Goal: Task Accomplishment & Management: Use online tool/utility

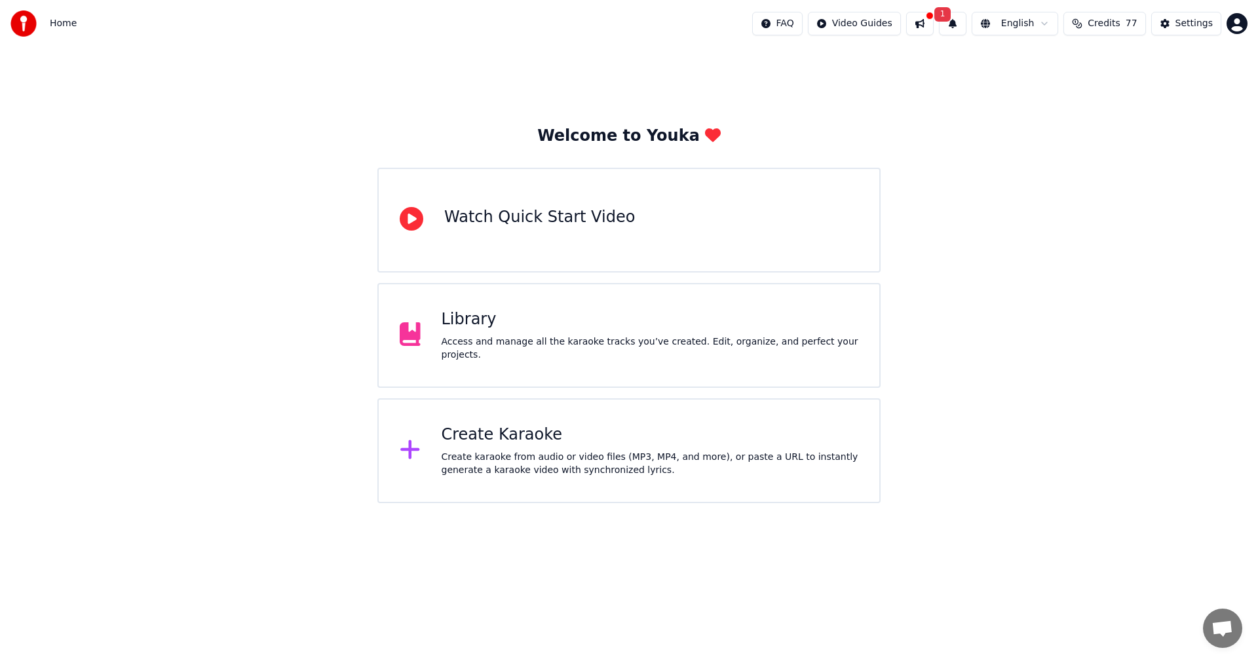
click at [1065, 400] on div "Welcome to Youka Watch Quick Start Video Library Access and manage all the kara…" at bounding box center [629, 275] width 1258 height 456
click at [934, 24] on button at bounding box center [920, 24] width 28 height 24
click at [874, 115] on div "Welcome to Youka Watch Quick Start Video Library Access and manage all the kara…" at bounding box center [629, 275] width 1258 height 456
click at [465, 439] on div "Create Karaoke" at bounding box center [650, 435] width 417 height 21
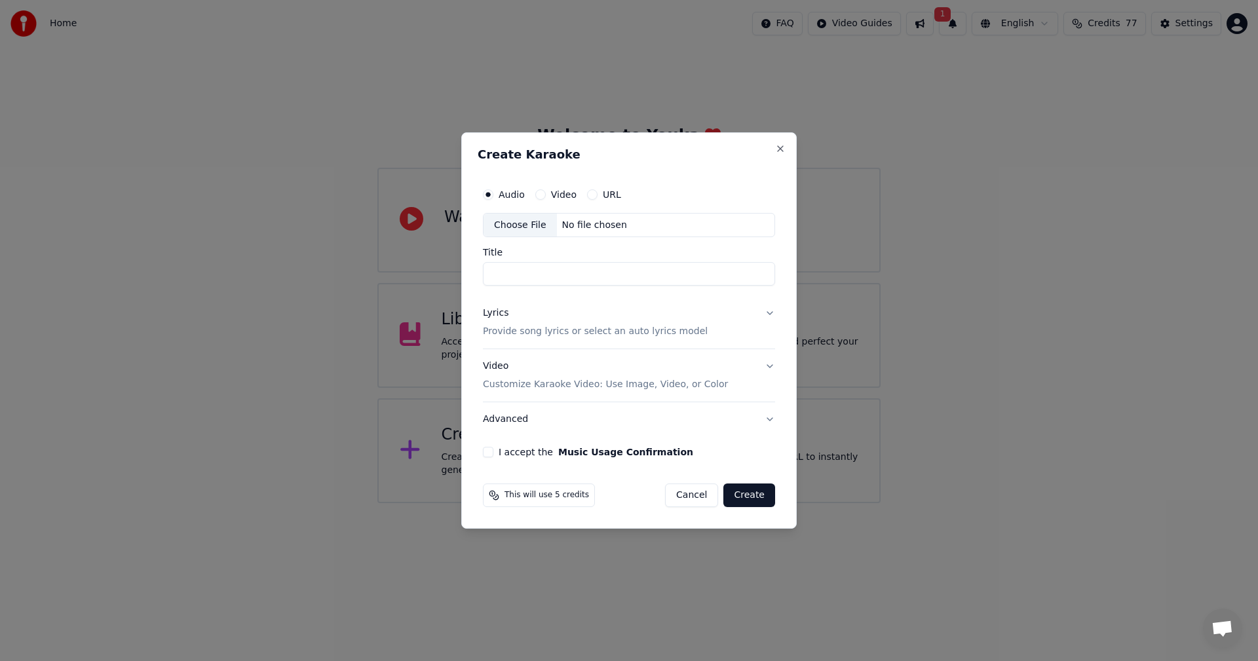
click at [520, 224] on div "Choose File" at bounding box center [520, 226] width 73 height 24
type input "**********"
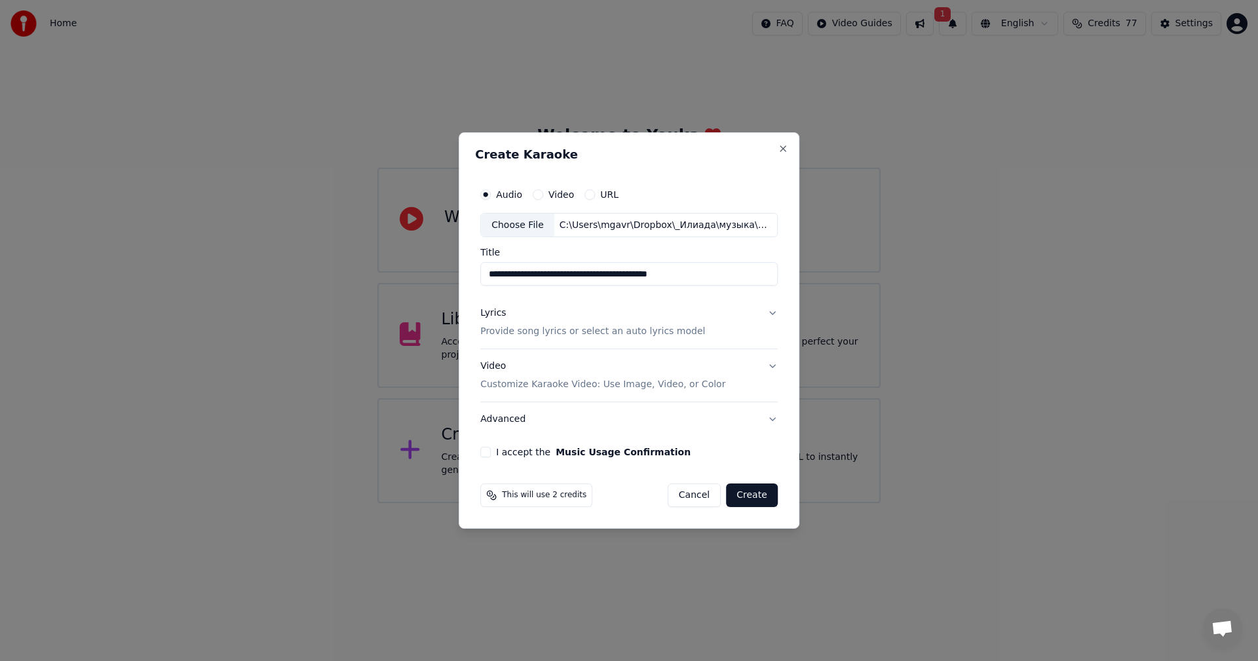
click at [767, 313] on button "Lyrics Provide song lyrics or select an auto lyrics model" at bounding box center [629, 323] width 298 height 52
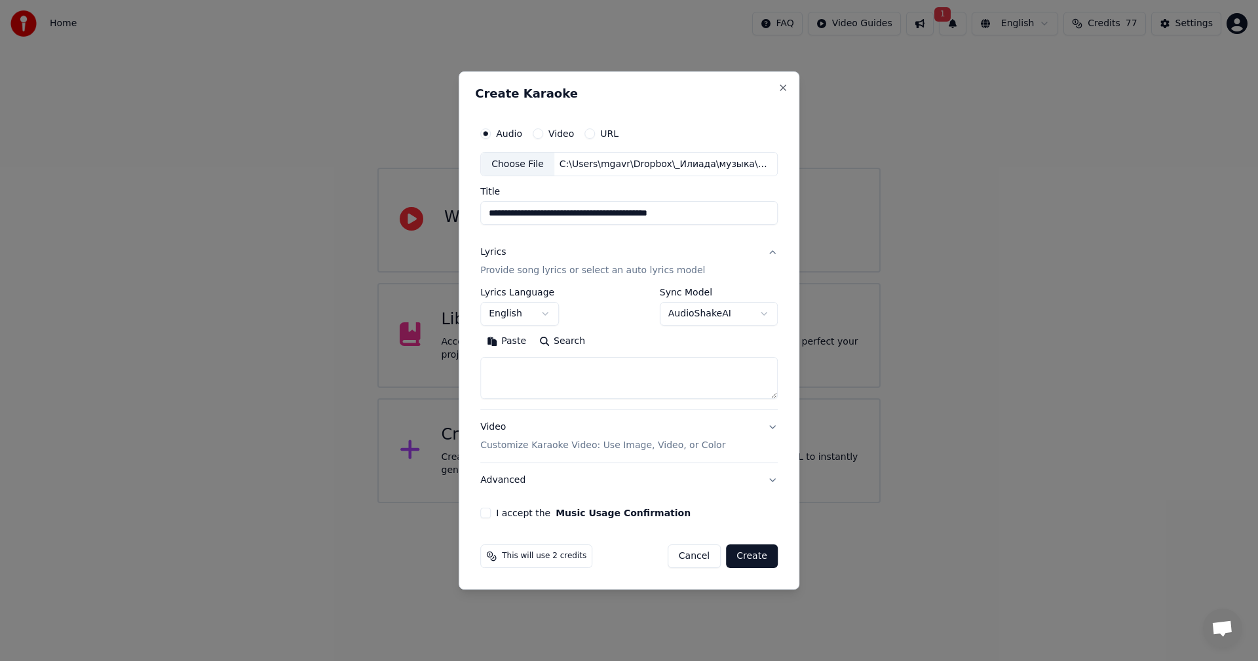
click at [548, 314] on body "**********" at bounding box center [629, 251] width 1258 height 503
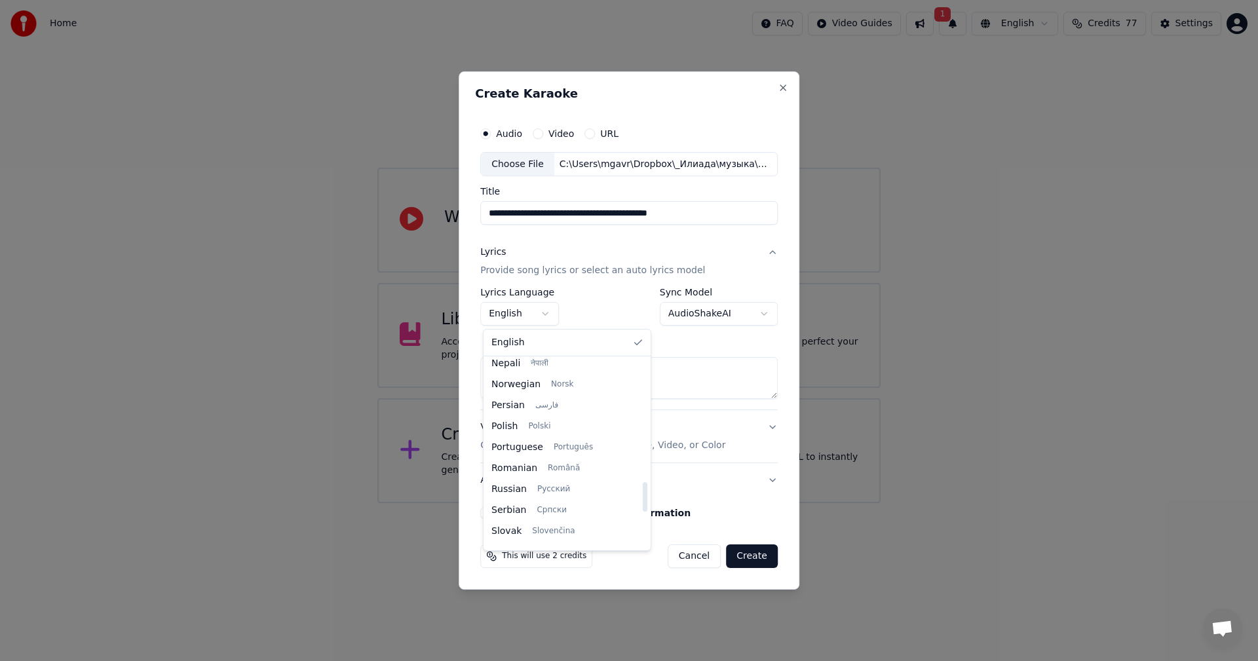
scroll to position [852, 0]
select select "**"
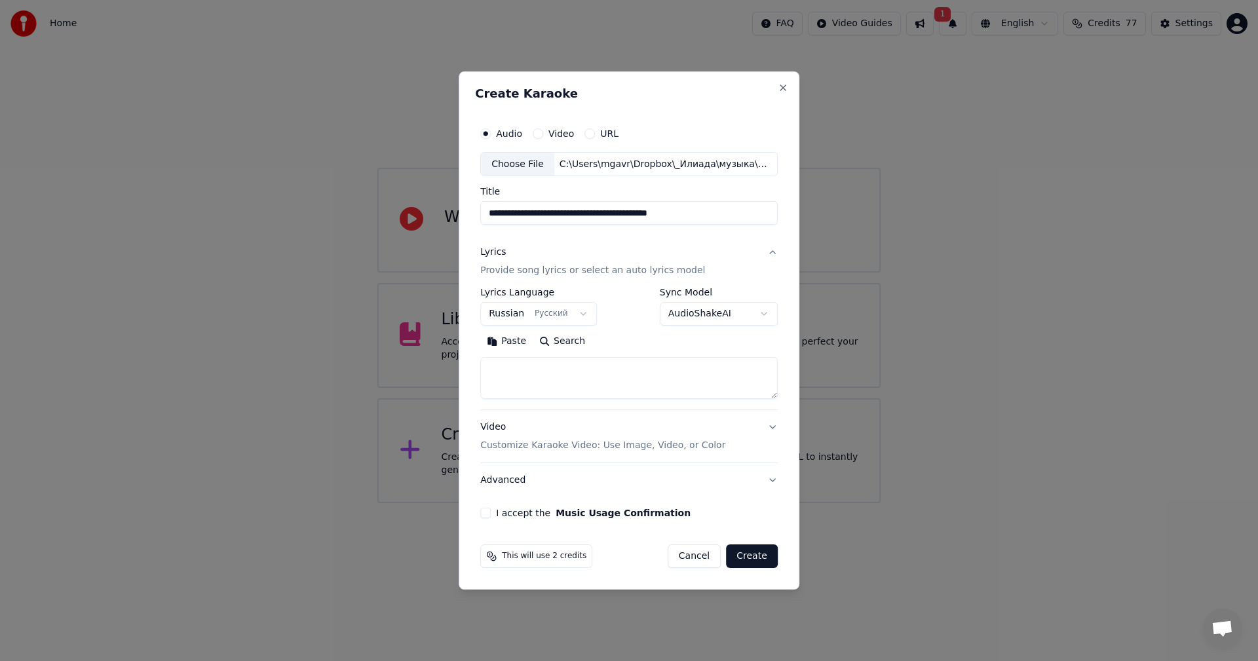
click at [575, 378] on textarea at bounding box center [629, 379] width 298 height 42
paste textarea "**********"
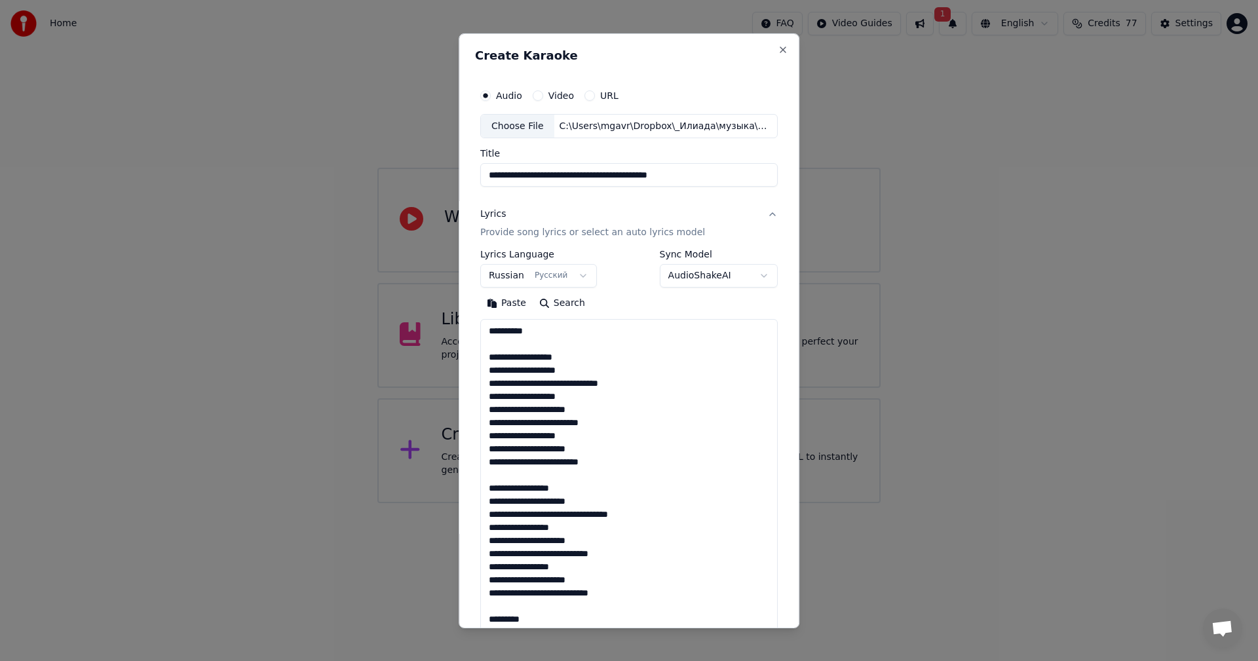
scroll to position [423, 0]
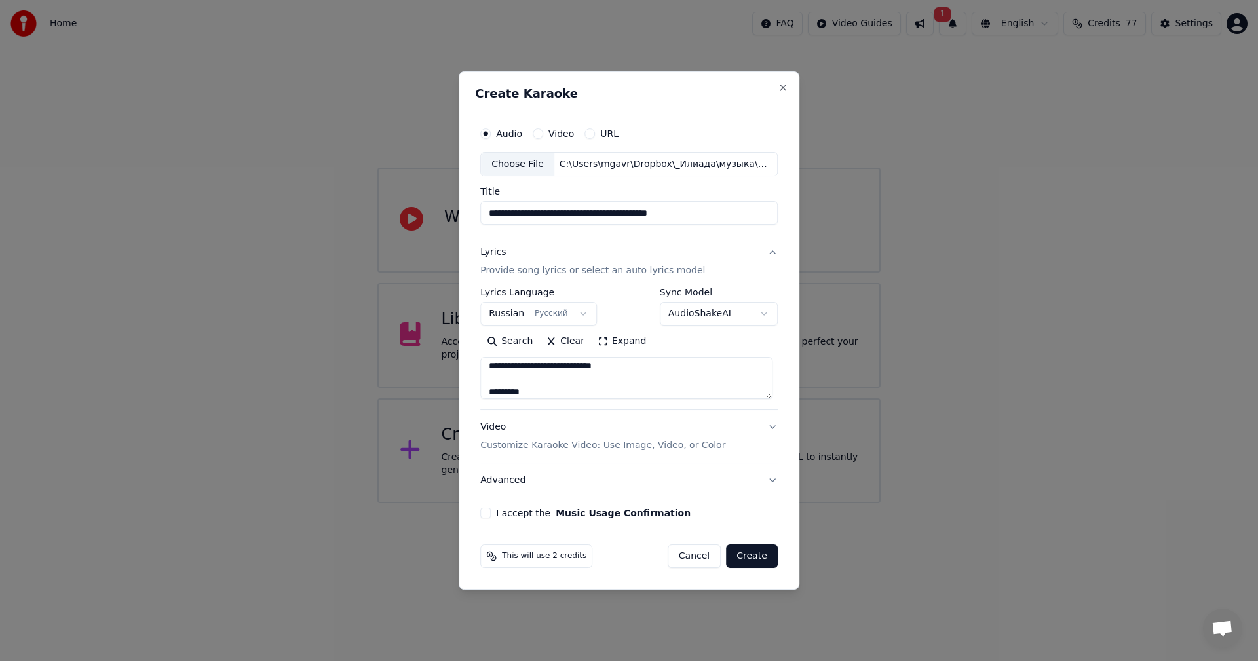
type textarea "**********"
click at [769, 426] on button "Video Customize Karaoke Video: Use Image, Video, or Color" at bounding box center [629, 437] width 298 height 52
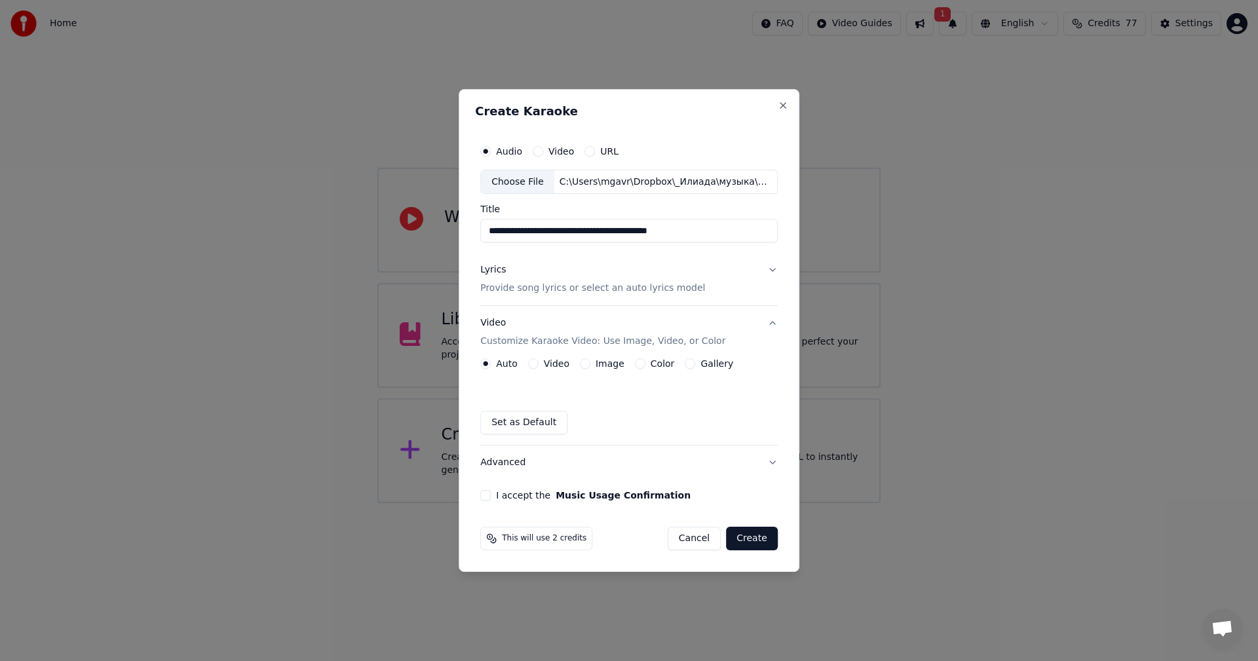
click at [587, 363] on button "Image" at bounding box center [585, 364] width 10 height 10
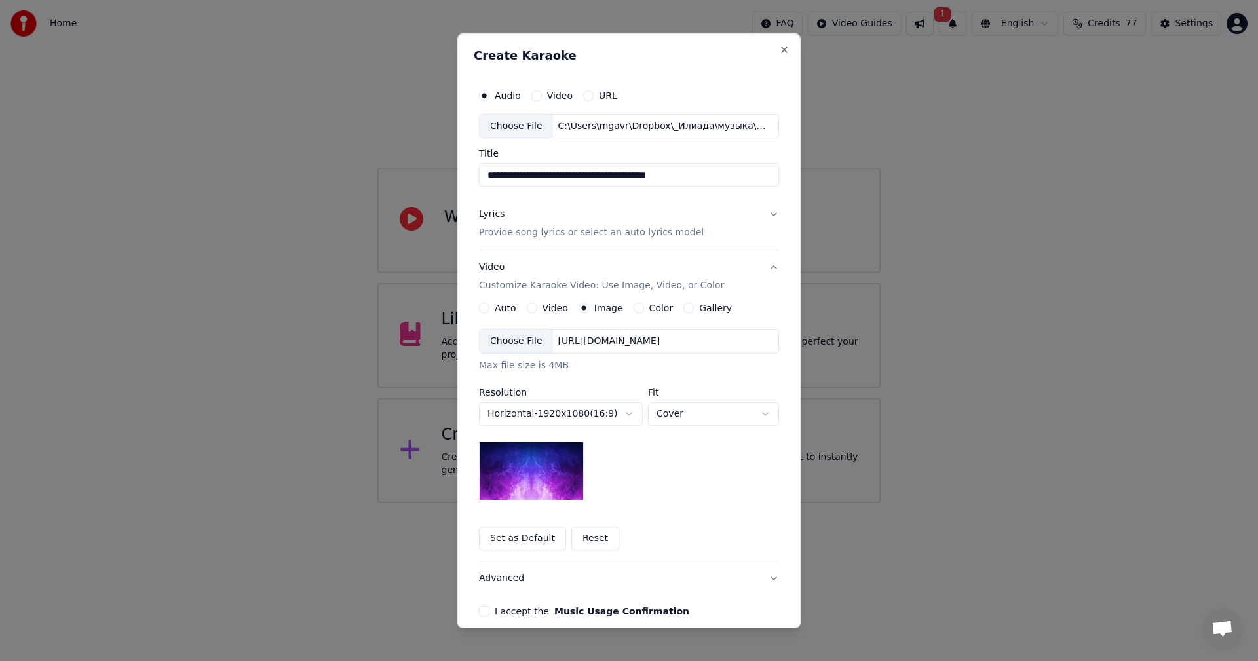
click at [526, 344] on div "Choose File" at bounding box center [516, 342] width 73 height 24
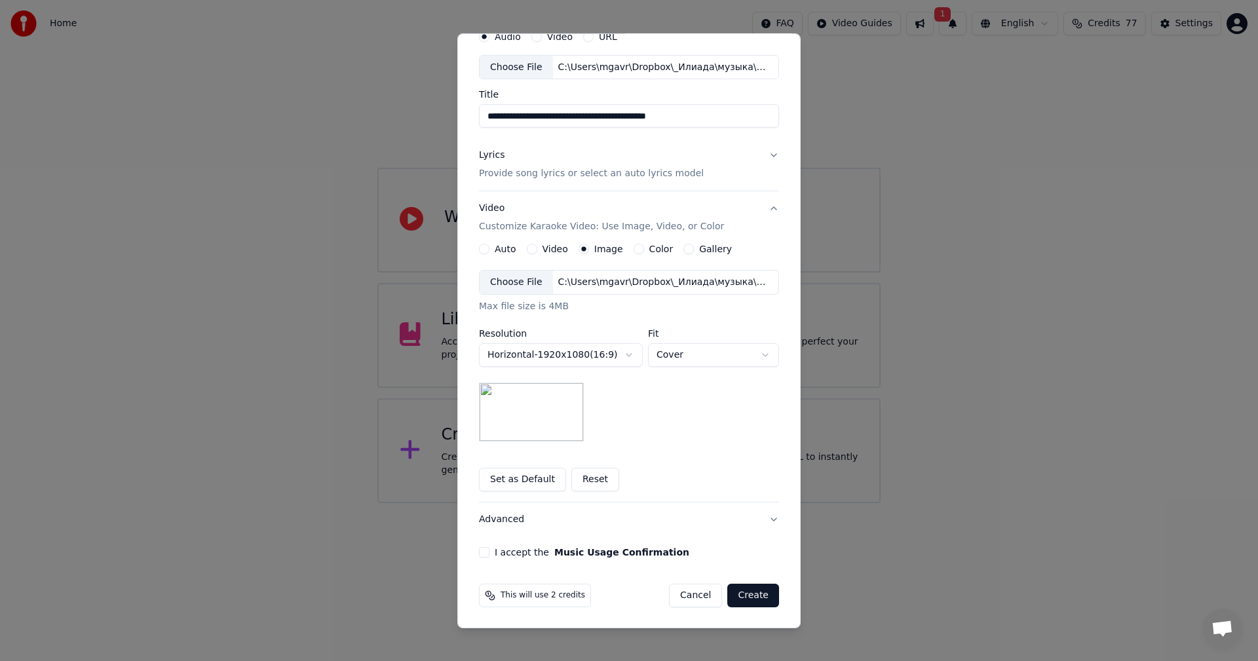
scroll to position [60, 0]
click at [481, 554] on button "I accept the Music Usage Confirmation" at bounding box center [484, 552] width 10 height 10
click at [752, 596] on button "Create" at bounding box center [753, 595] width 52 height 24
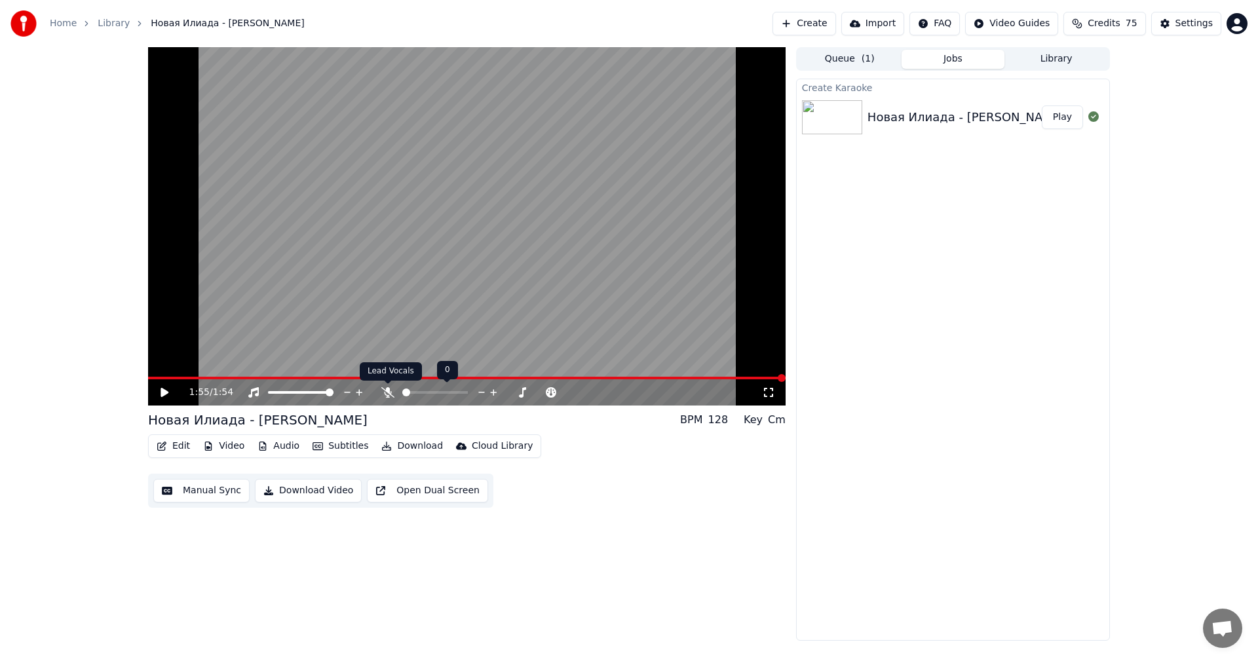
click at [387, 393] on icon at bounding box center [387, 392] width 13 height 10
click at [166, 392] on icon at bounding box center [165, 392] width 8 height 9
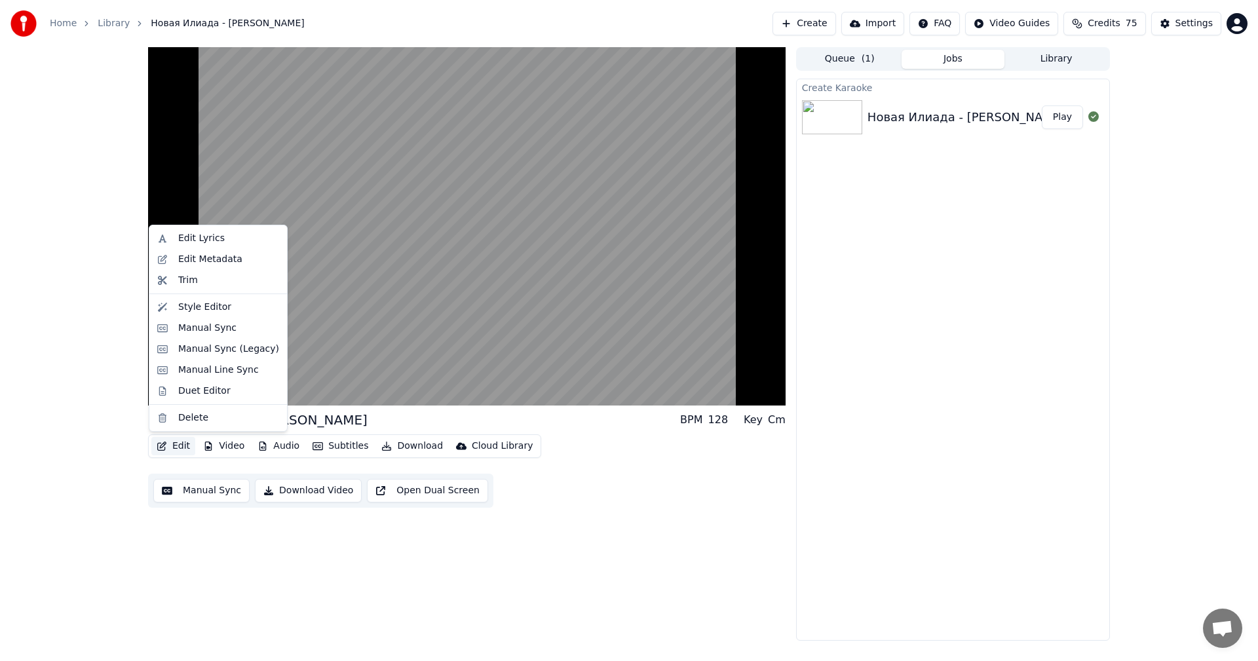
click at [171, 446] on button "Edit" at bounding box center [173, 446] width 44 height 18
click at [174, 241] on div "Edit Lyrics" at bounding box center [218, 238] width 132 height 21
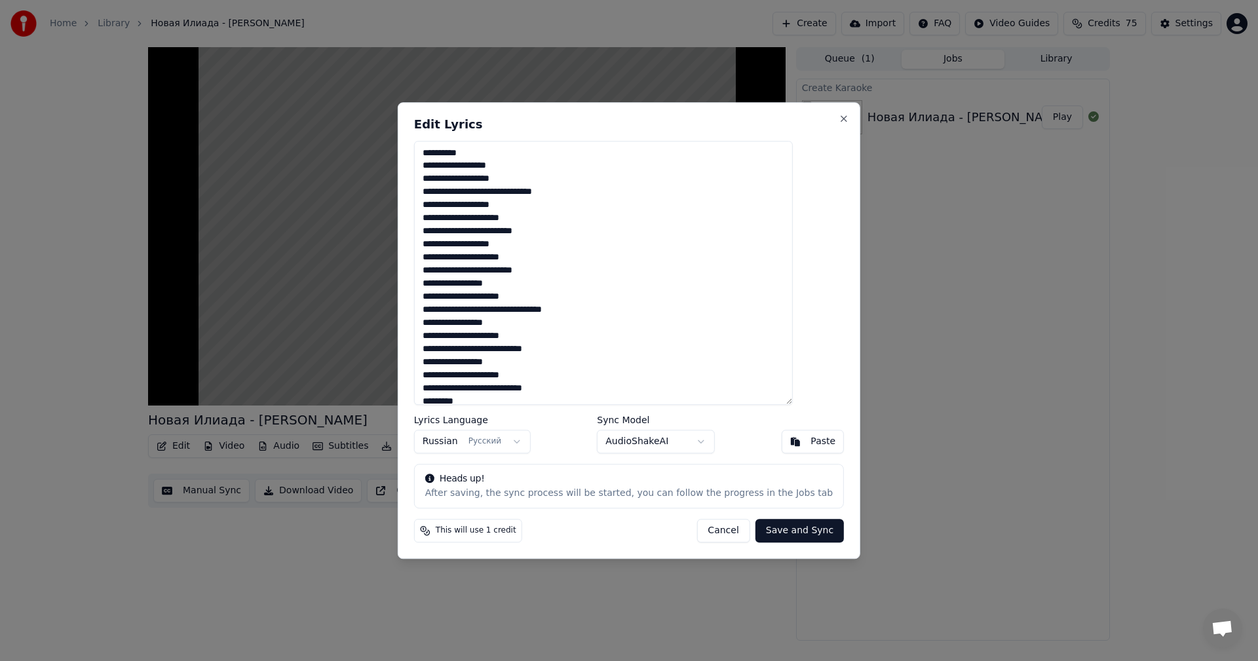
drag, startPoint x: 514, startPoint y: 151, endPoint x: 436, endPoint y: 153, distance: 78.0
click at [436, 153] on div "**********" at bounding box center [629, 330] width 463 height 457
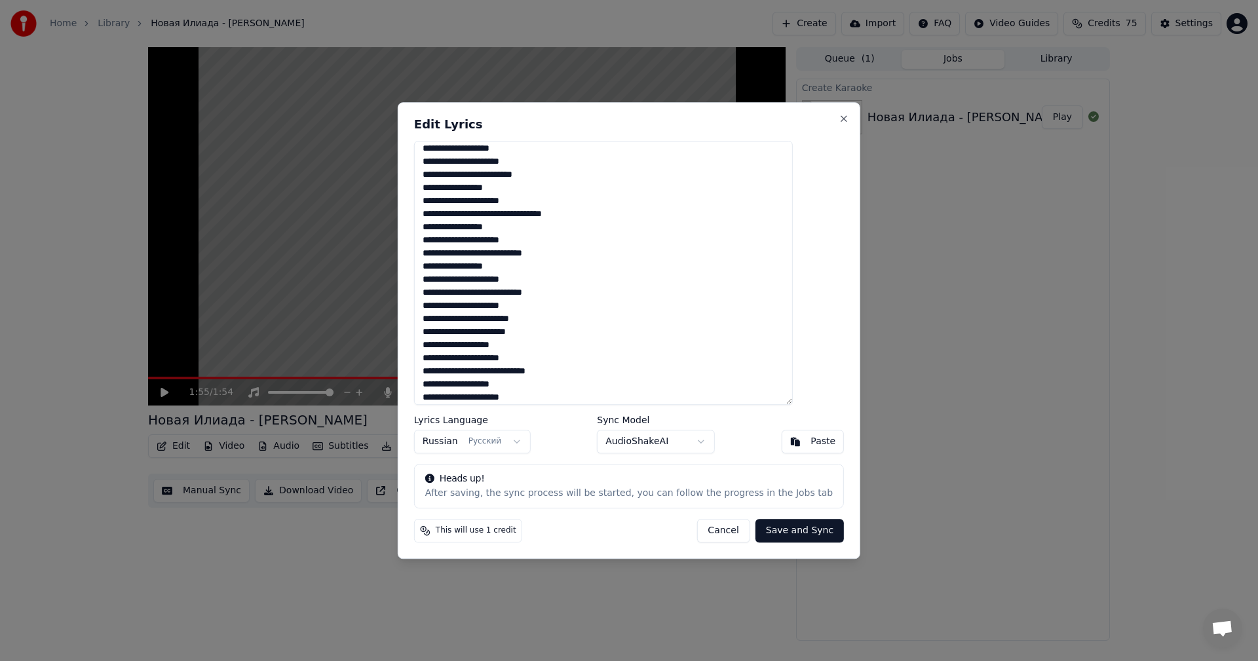
scroll to position [109, 0]
click at [777, 530] on button "Save and Sync" at bounding box center [800, 531] width 88 height 24
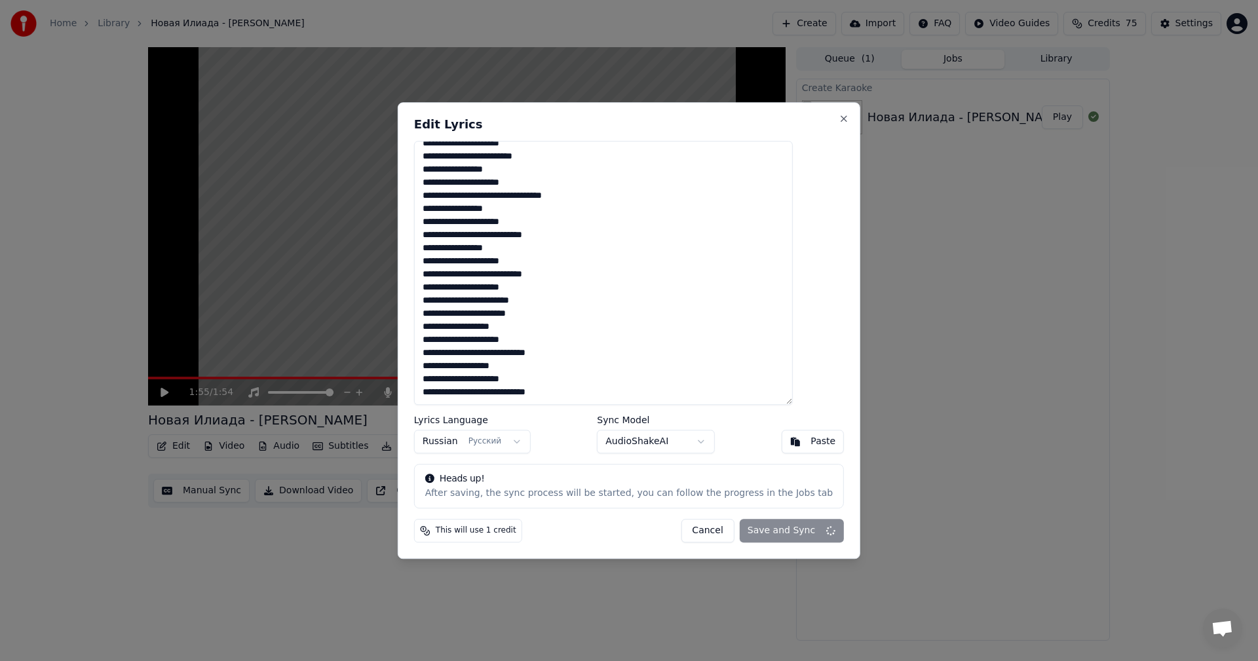
type textarea "**********"
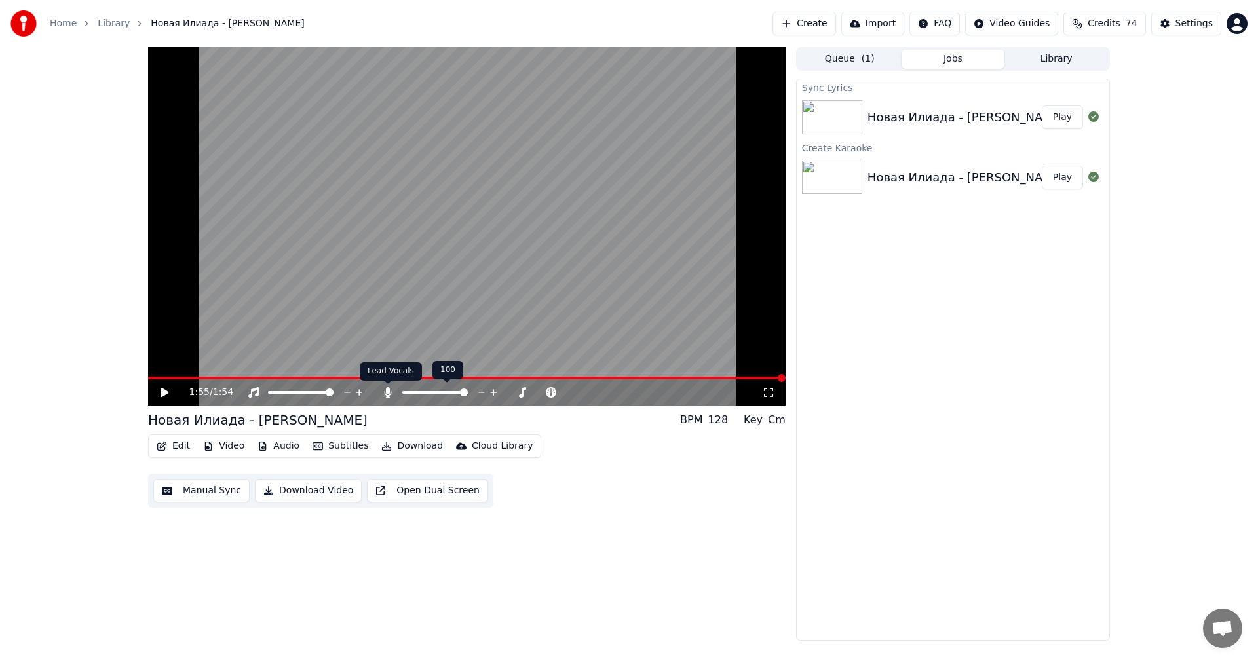
click at [392, 395] on icon at bounding box center [387, 392] width 13 height 10
click at [166, 395] on icon at bounding box center [165, 392] width 8 height 9
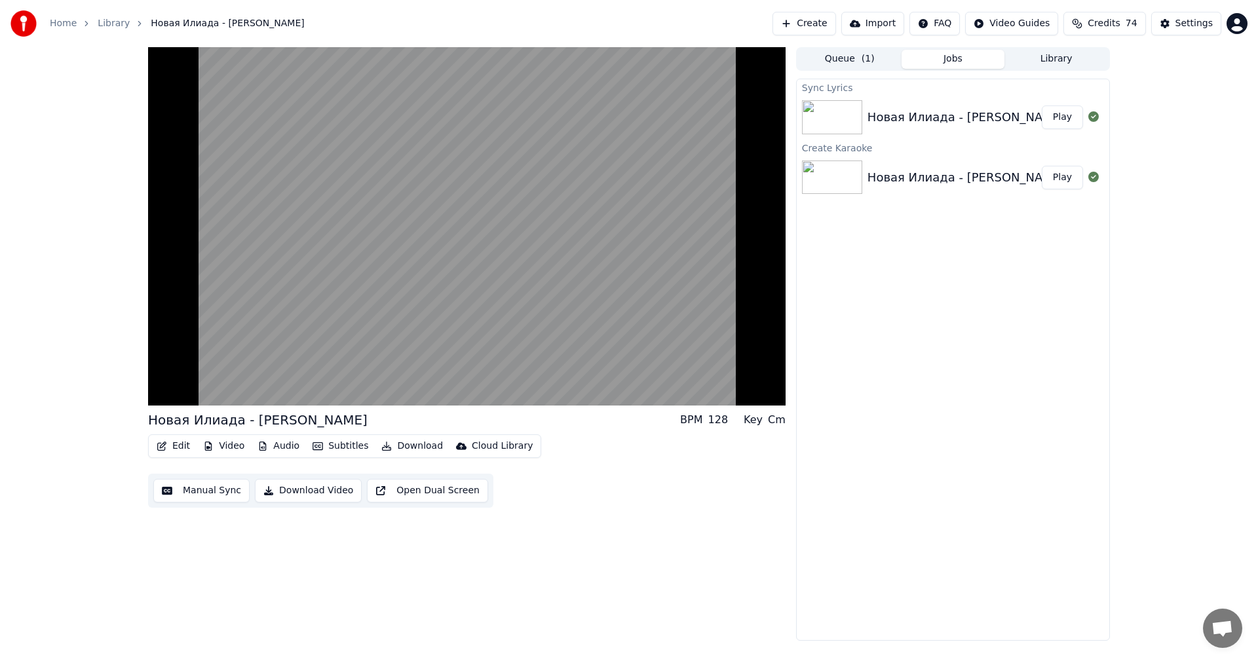
click at [338, 446] on button "Subtitles" at bounding box center [340, 446] width 66 height 18
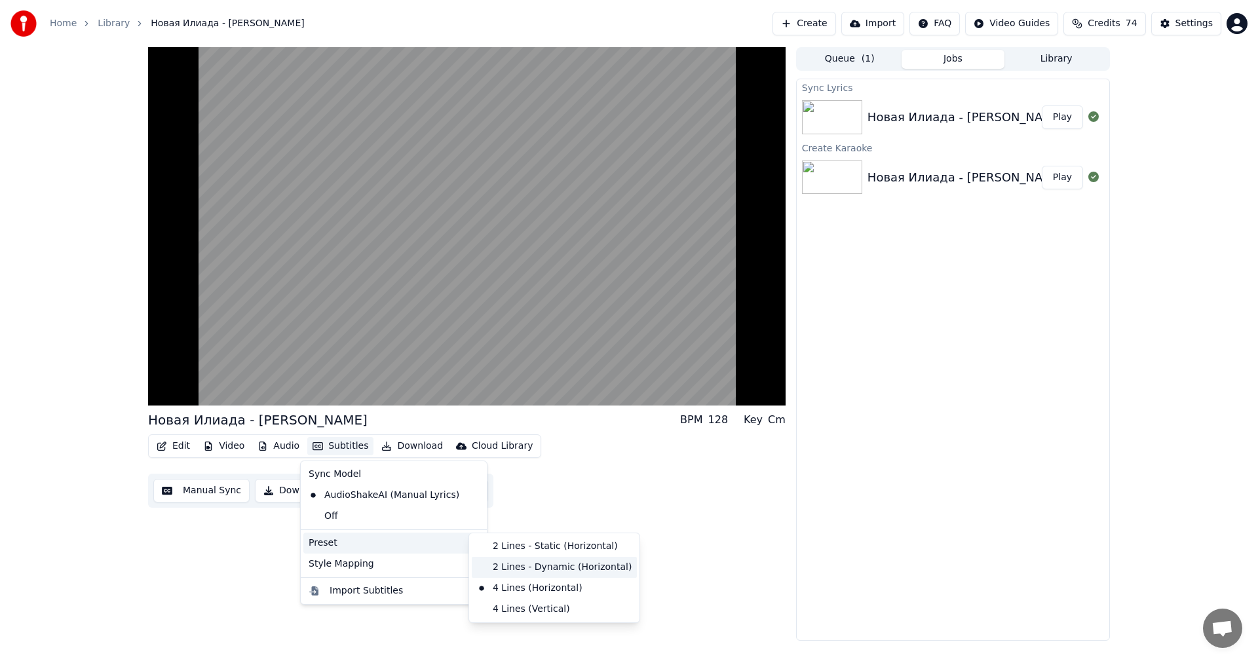
click at [537, 568] on div "2 Lines - Dynamic (Horizontal)" at bounding box center [554, 567] width 165 height 21
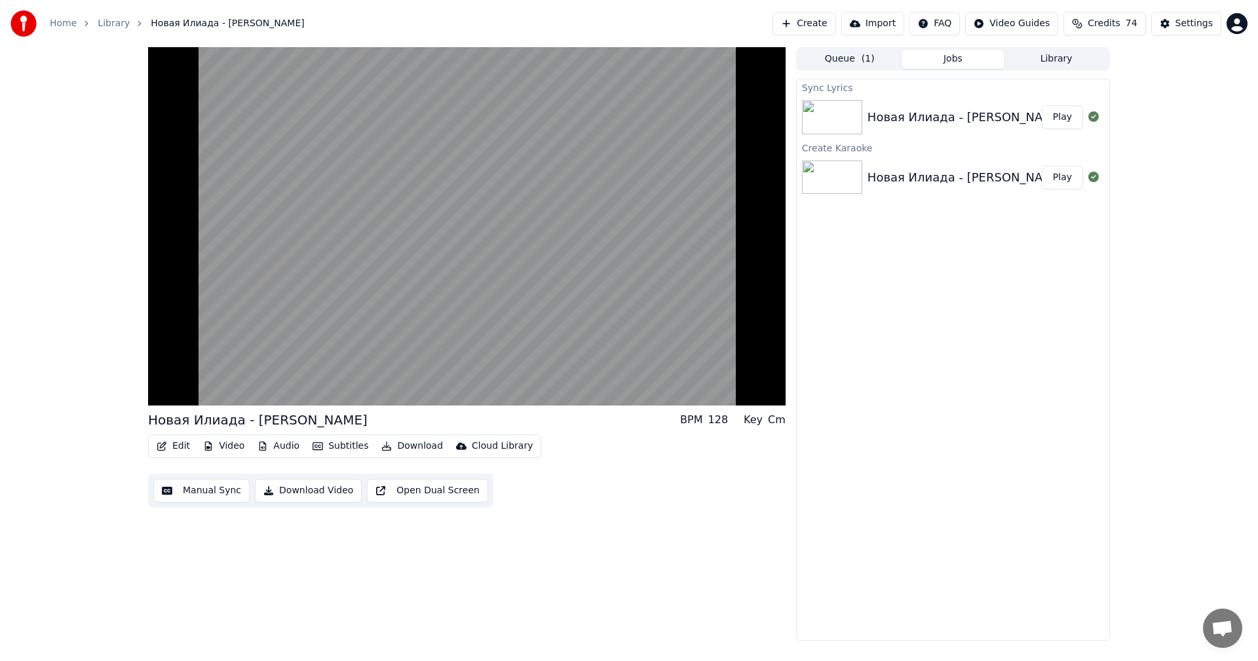
click at [274, 448] on button "Audio" at bounding box center [278, 446] width 52 height 18
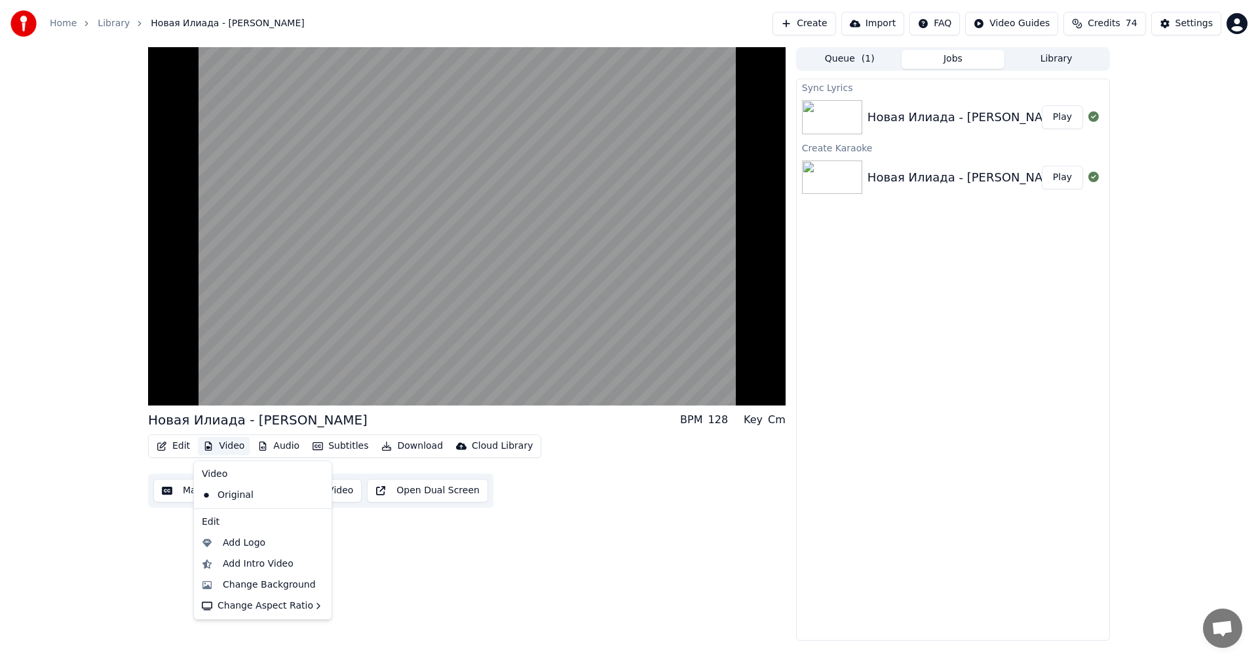
click at [221, 442] on button "Video" at bounding box center [224, 446] width 52 height 18
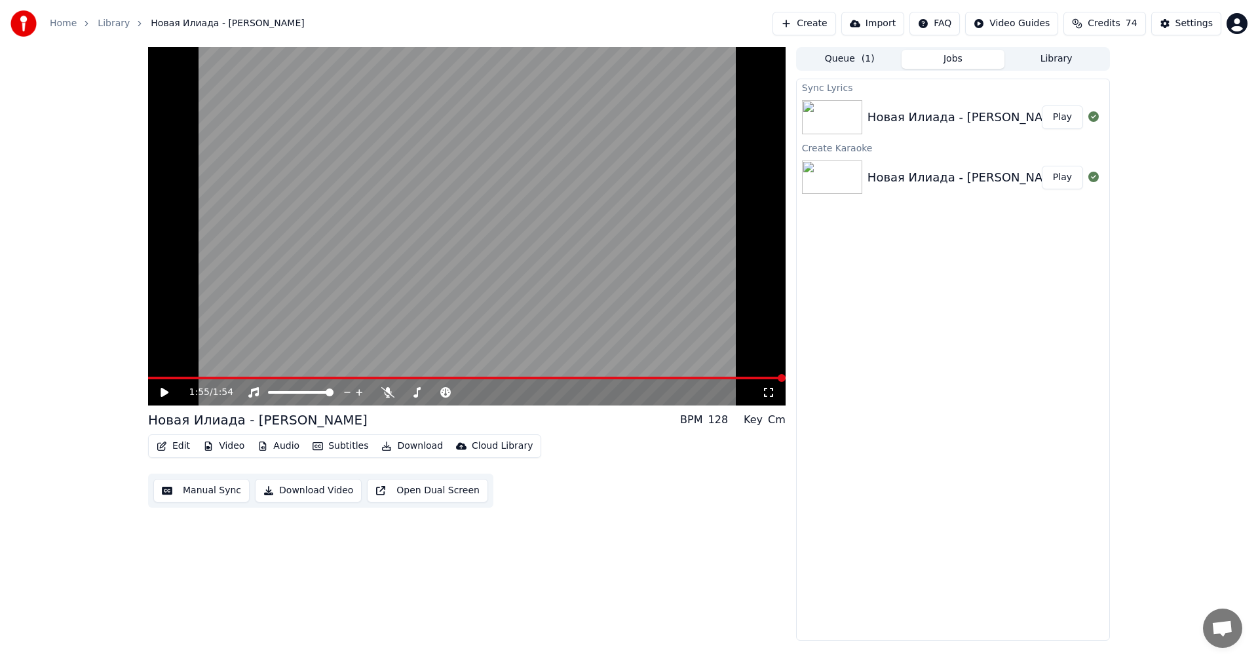
click at [399, 444] on button "Download" at bounding box center [412, 446] width 72 height 18
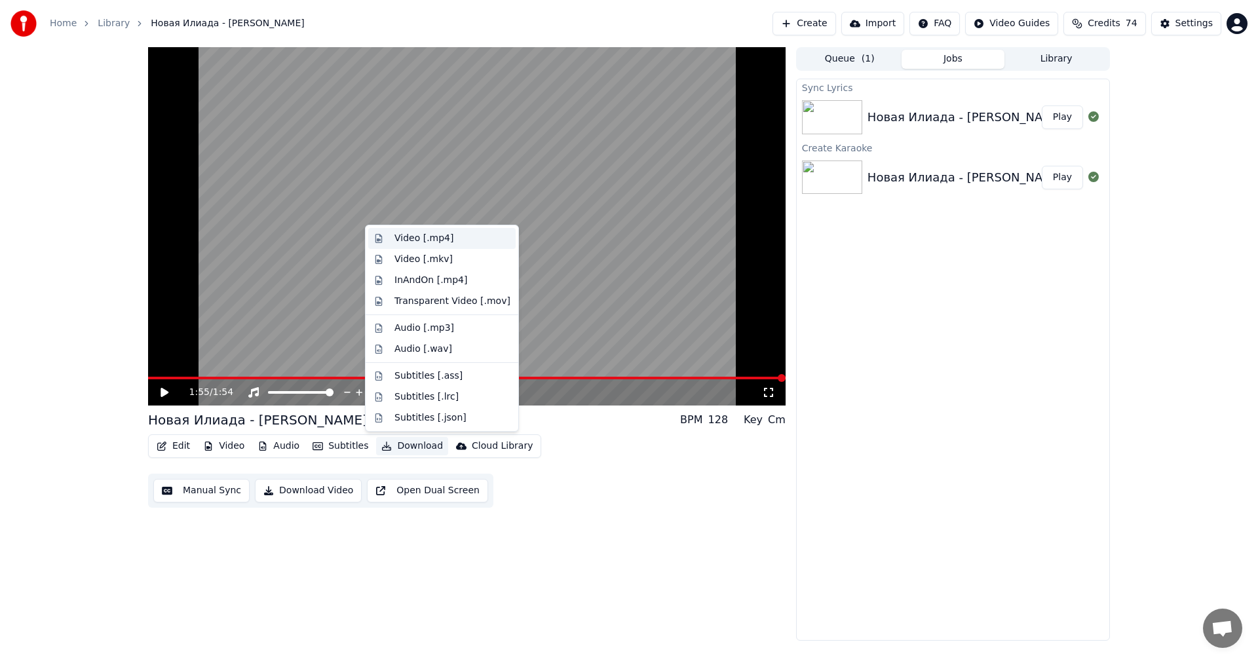
click at [419, 238] on div "Video [.mp4]" at bounding box center [424, 238] width 59 height 13
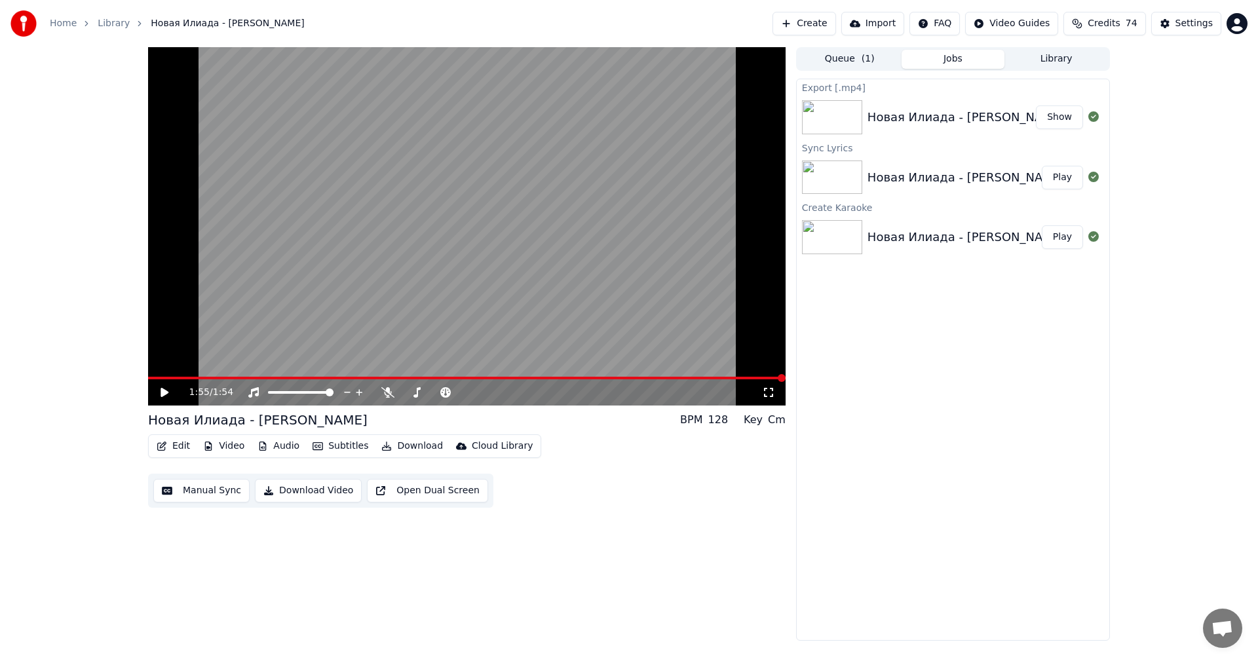
click at [1059, 121] on button "Show" at bounding box center [1059, 118] width 47 height 24
click at [386, 393] on icon at bounding box center [387, 392] width 13 height 10
click at [397, 448] on button "Download" at bounding box center [412, 446] width 72 height 18
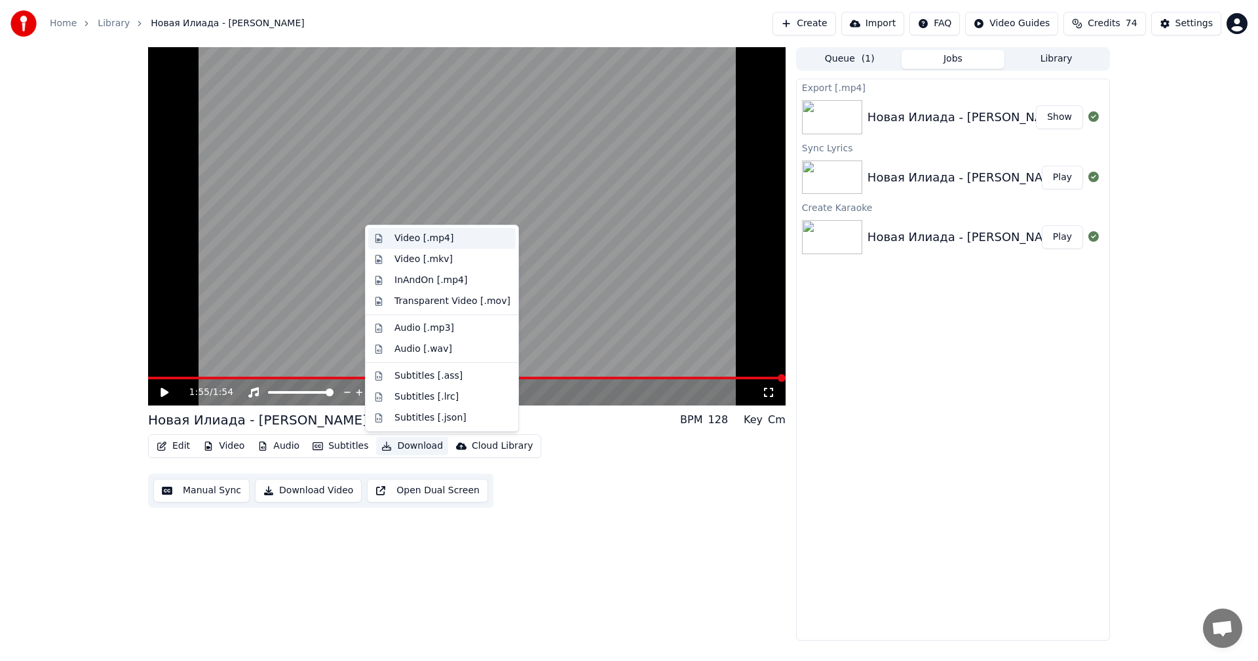
click at [419, 237] on div "Video [.mp4]" at bounding box center [424, 238] width 59 height 13
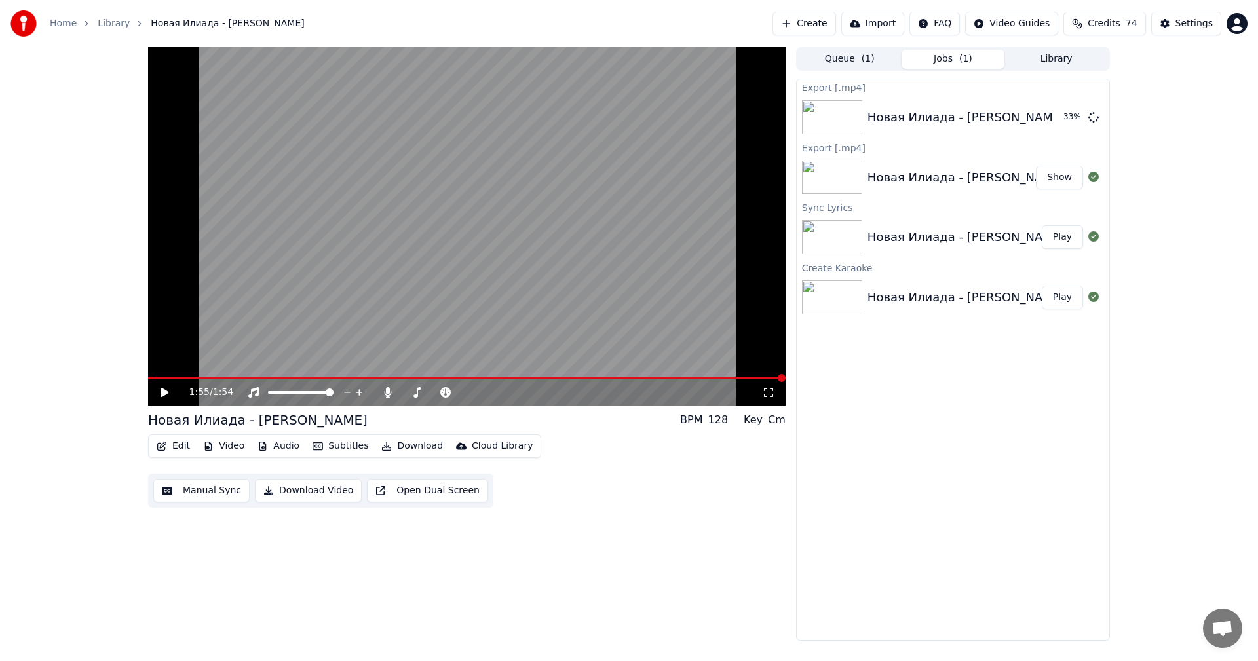
click at [208, 491] on button "Manual Sync" at bounding box center [201, 491] width 96 height 24
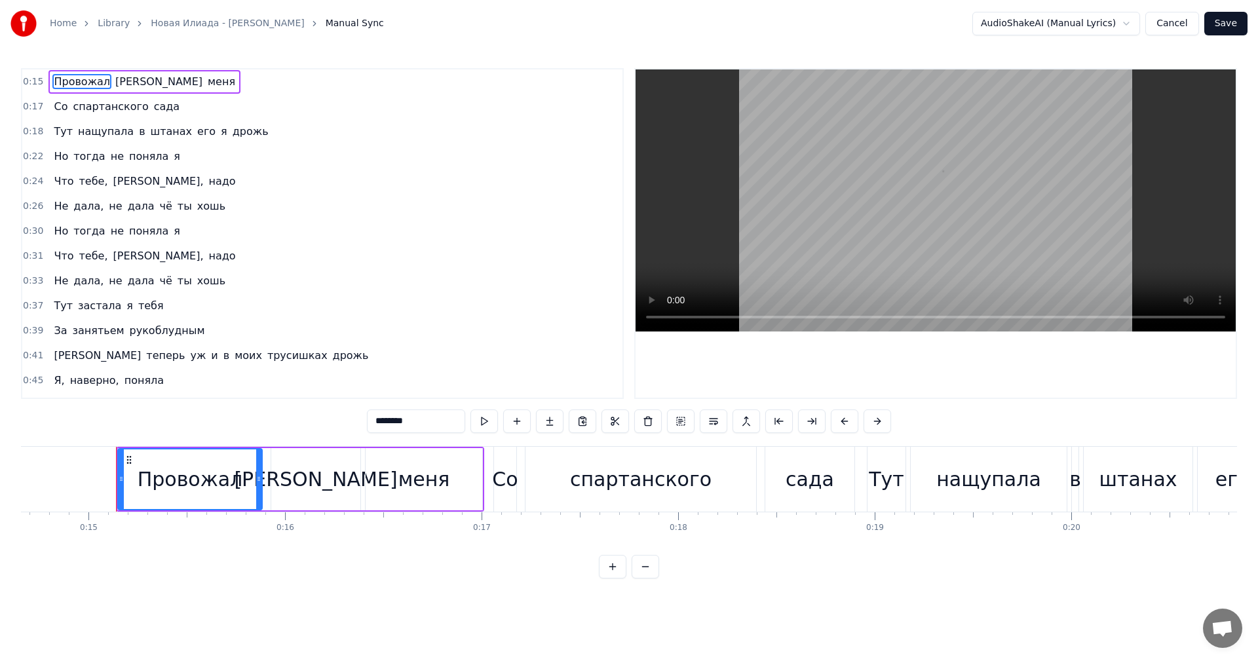
scroll to position [0, 2911]
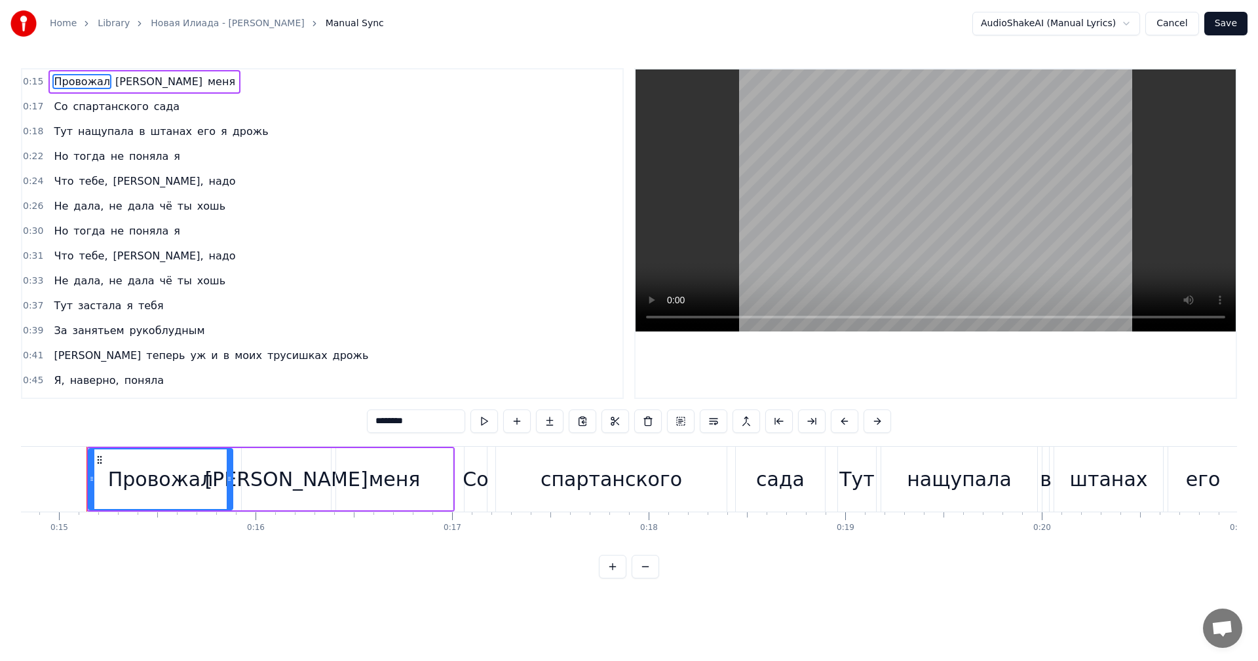
click at [1182, 24] on button "Cancel" at bounding box center [1172, 24] width 53 height 24
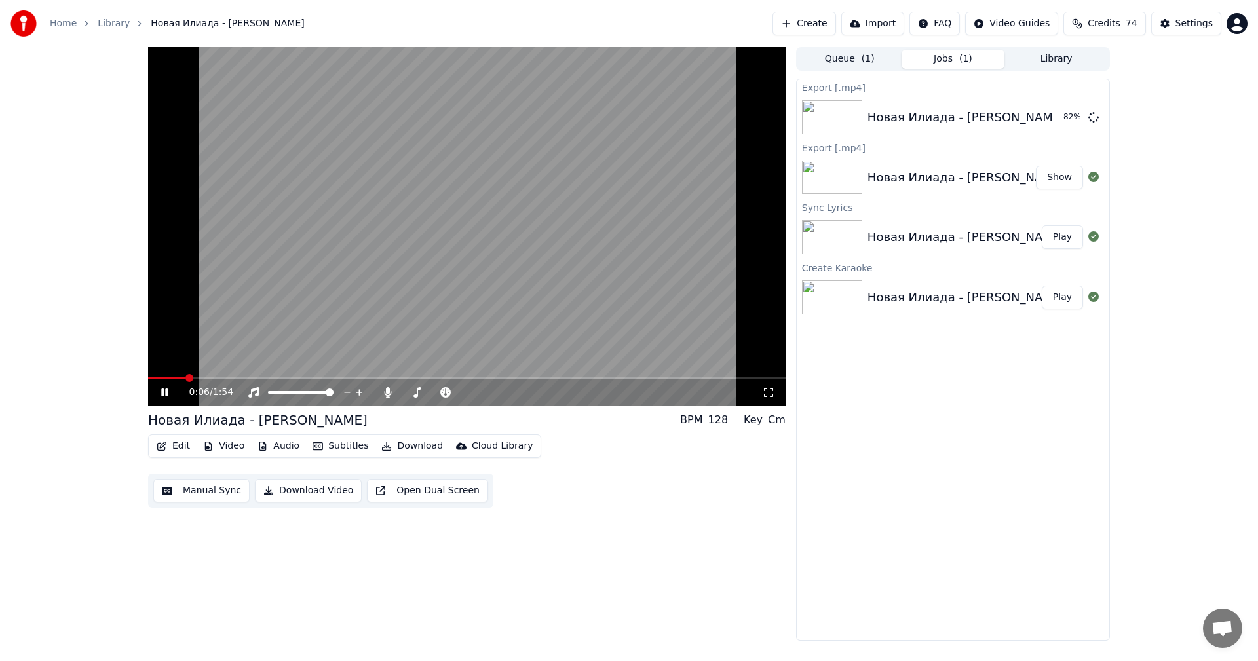
click at [165, 393] on icon at bounding box center [174, 392] width 31 height 10
click at [163, 391] on icon at bounding box center [165, 392] width 8 height 9
click at [165, 390] on icon at bounding box center [174, 392] width 31 height 10
click at [1066, 118] on button "Show" at bounding box center [1059, 118] width 47 height 24
